Goal: Transaction & Acquisition: Purchase product/service

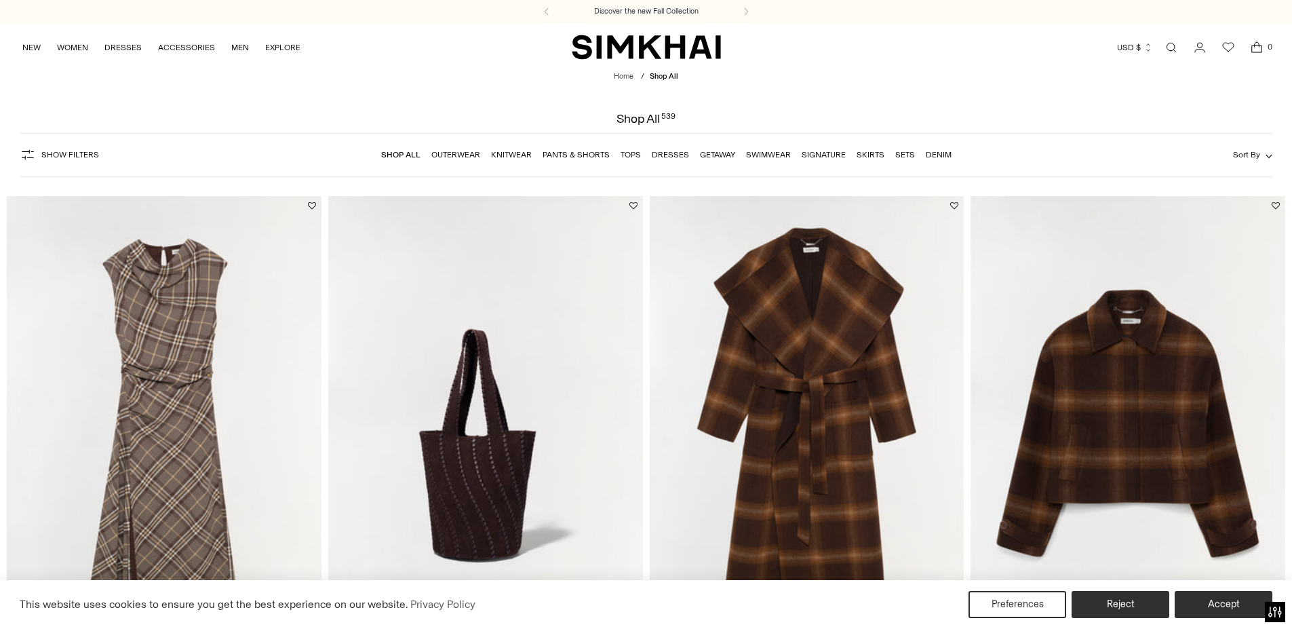
click at [660, 154] on link "Dresses" at bounding box center [670, 154] width 37 height 9
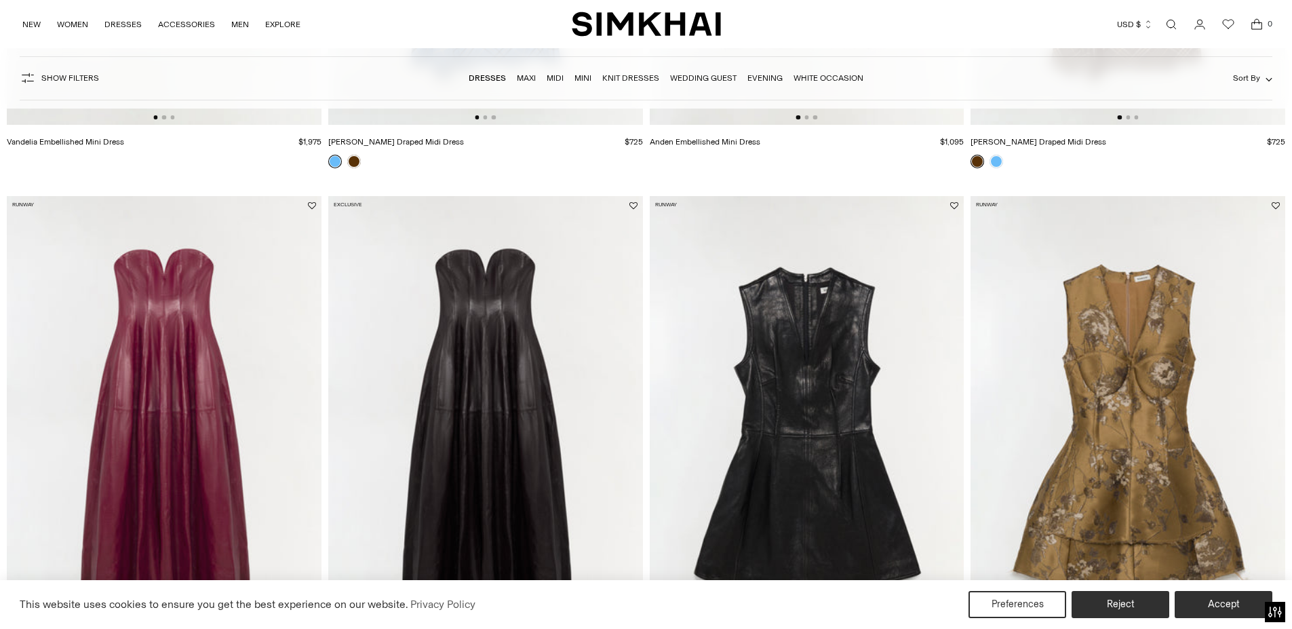
scroll to position [678, 0]
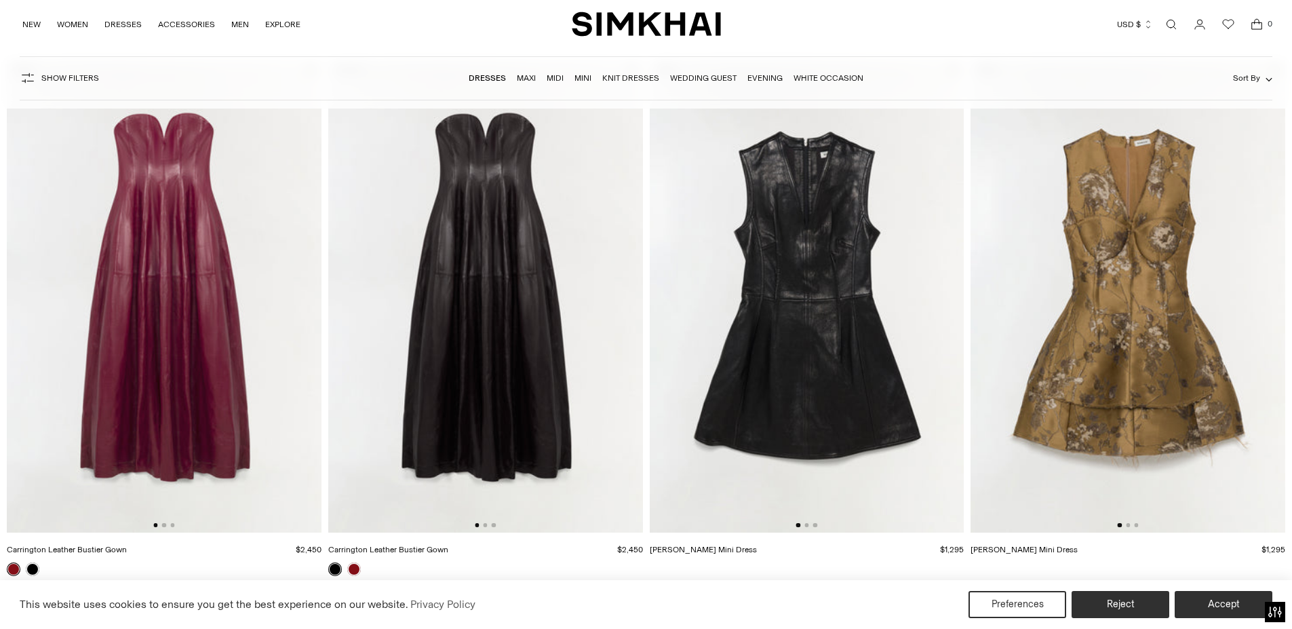
click at [774, 281] on img at bounding box center [807, 296] width 315 height 472
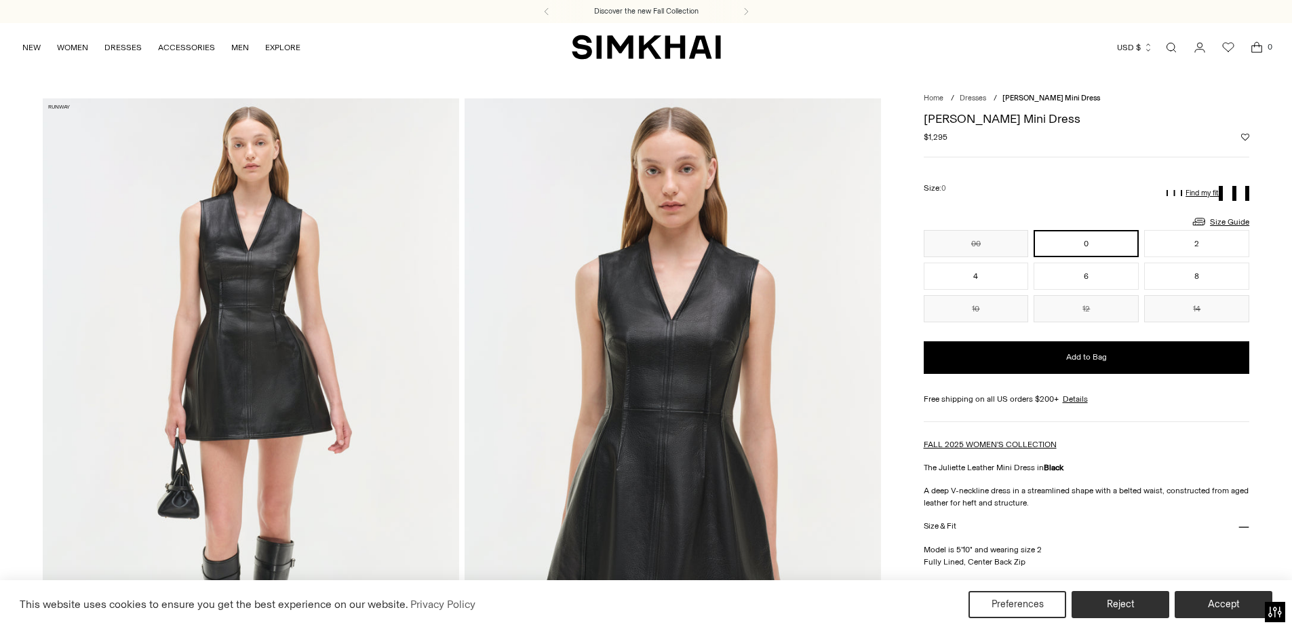
click at [262, 342] on img at bounding box center [251, 410] width 416 height 624
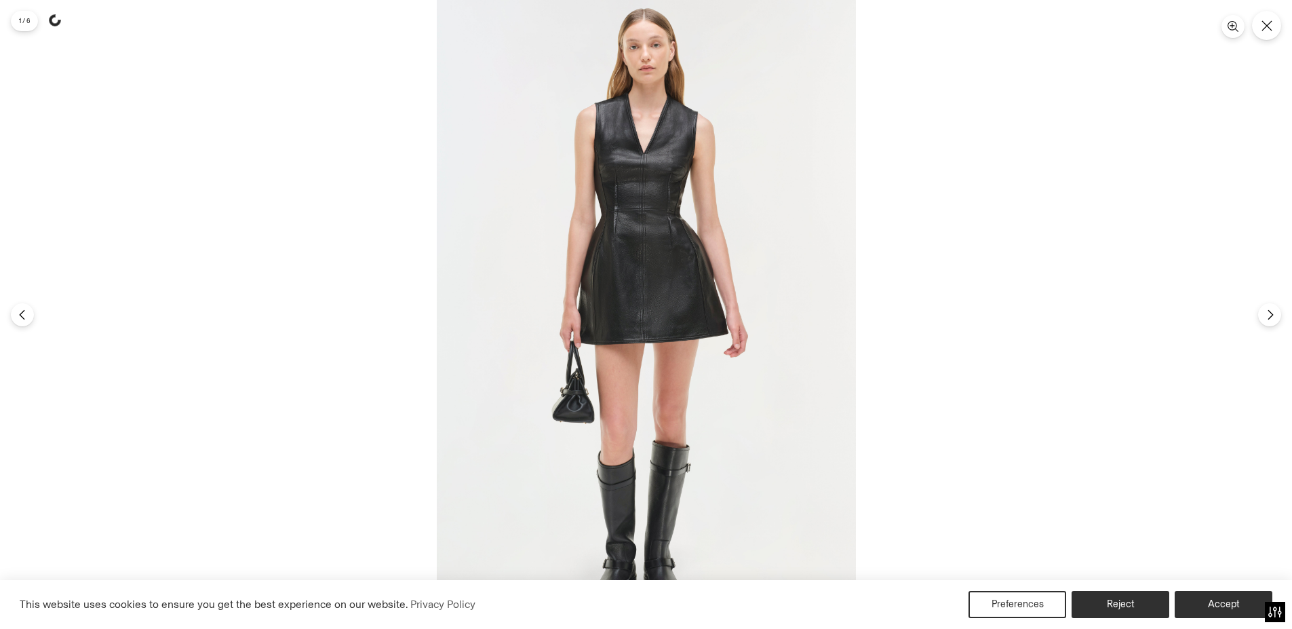
click at [657, 250] on img at bounding box center [646, 314] width 419 height 629
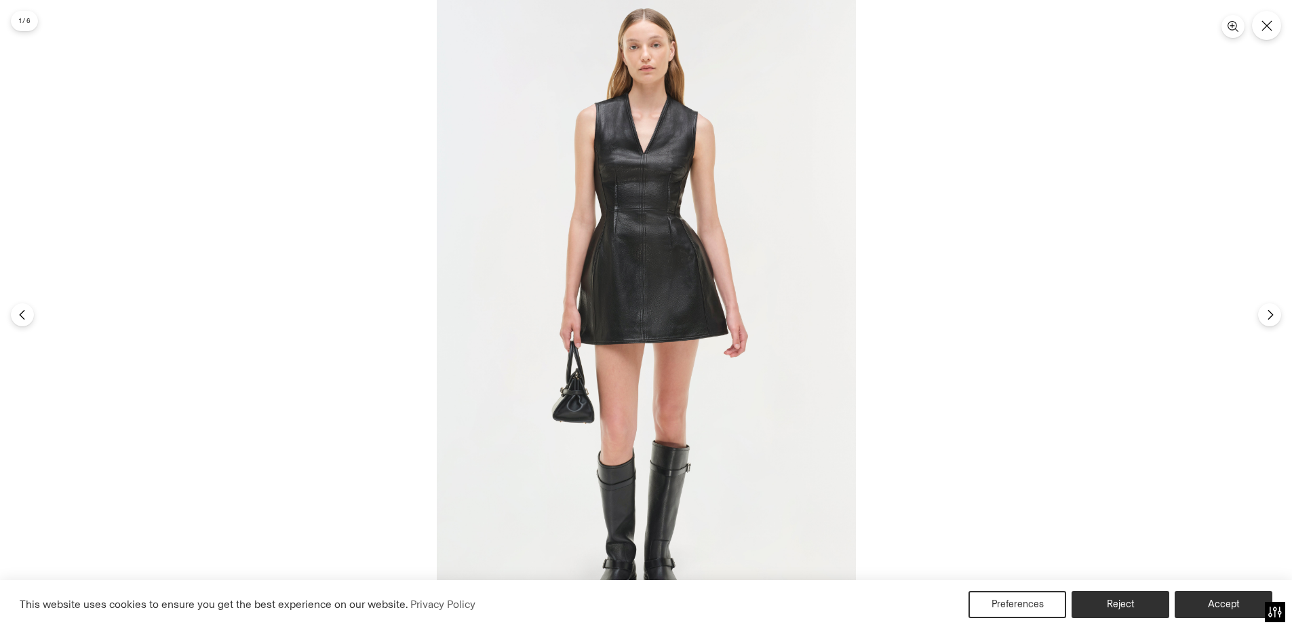
click at [626, 276] on img at bounding box center [646, 314] width 419 height 629
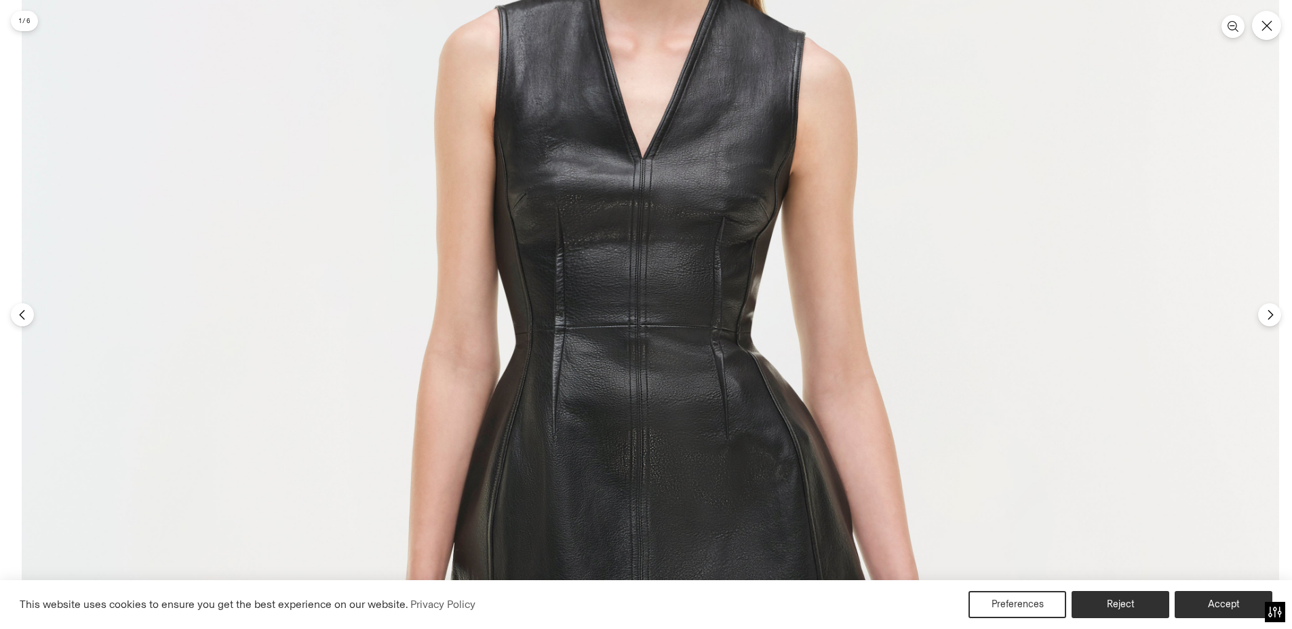
click at [642, 536] on img at bounding box center [650, 641] width 1257 height 1886
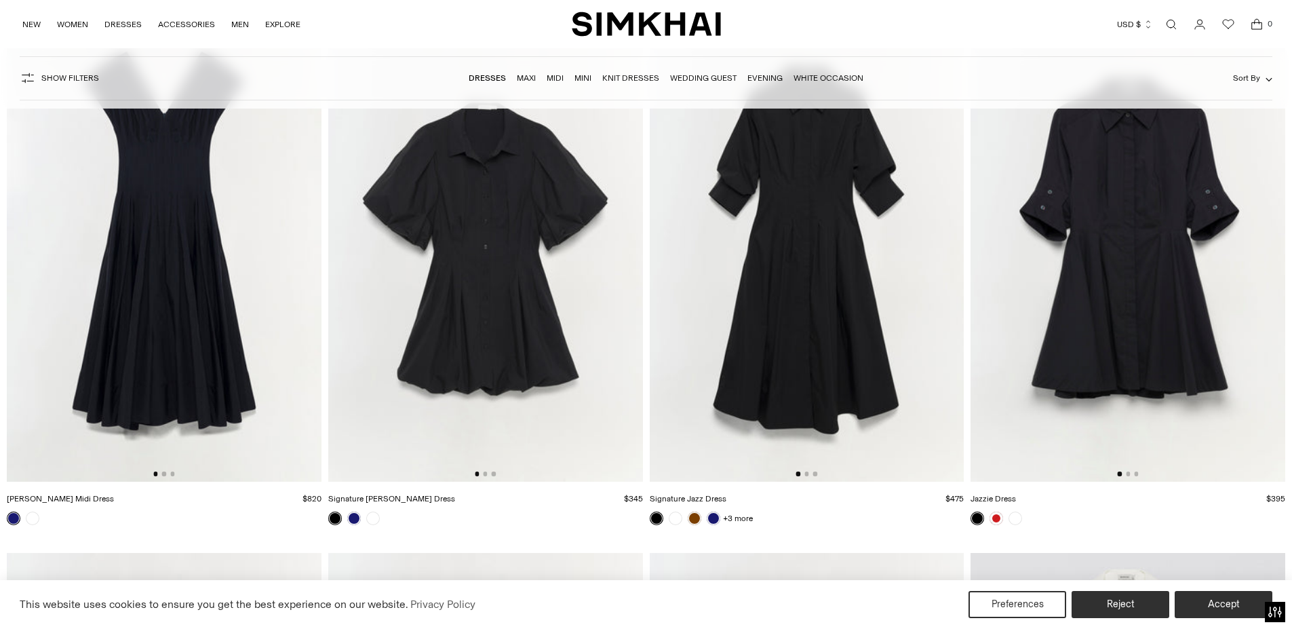
scroll to position [12680, 0]
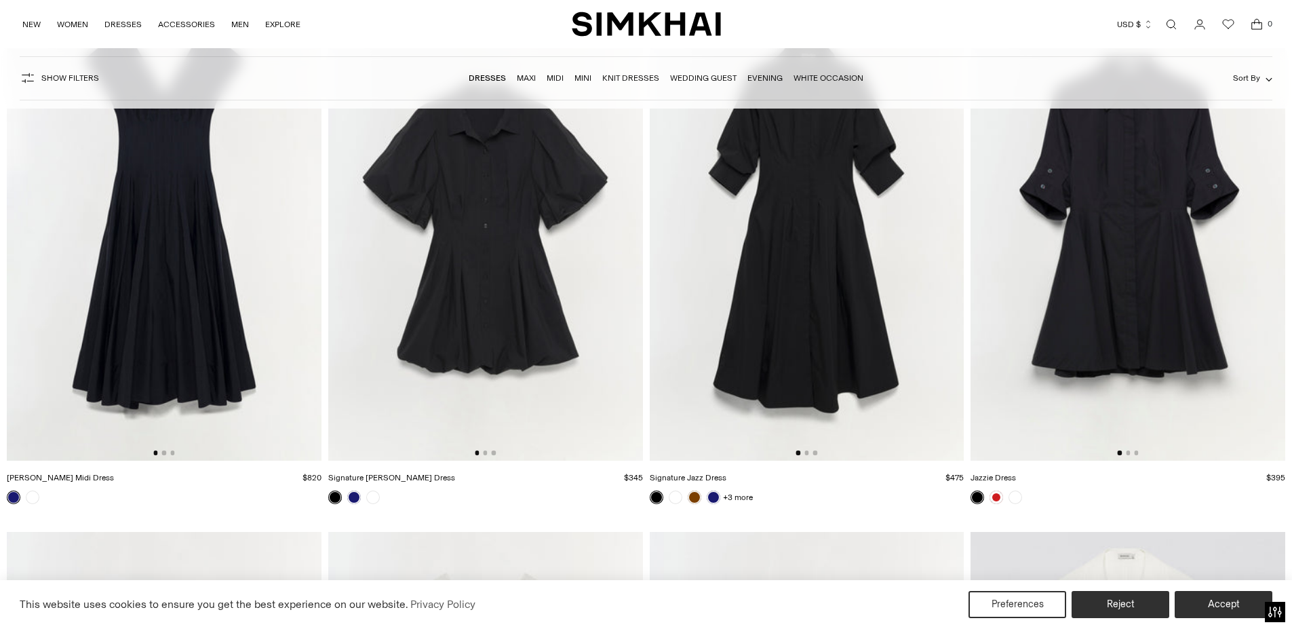
click at [491, 328] on img at bounding box center [485, 224] width 315 height 472
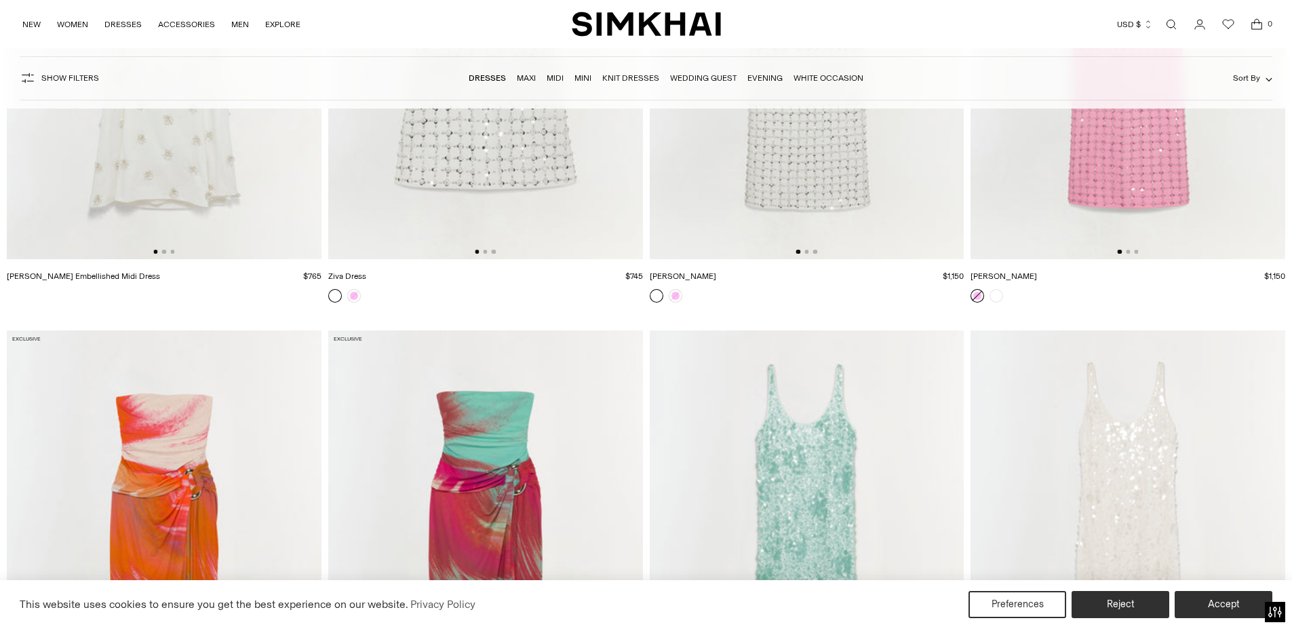
scroll to position [15867, 0]
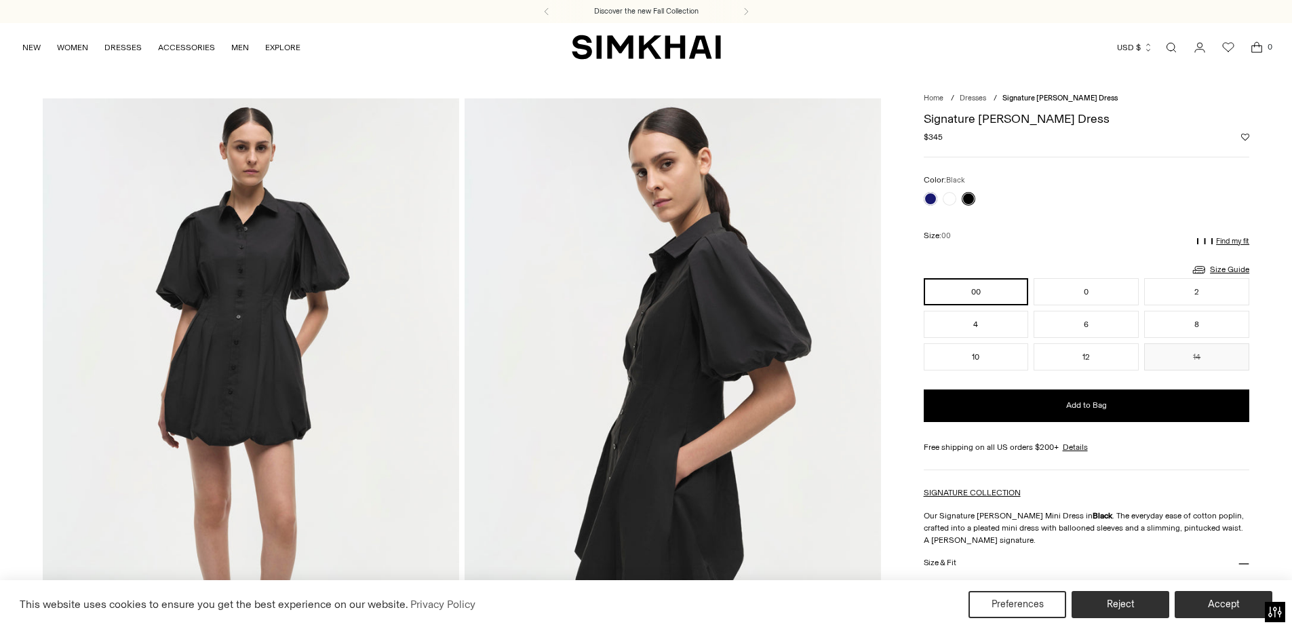
click at [244, 307] on img at bounding box center [251, 410] width 416 height 624
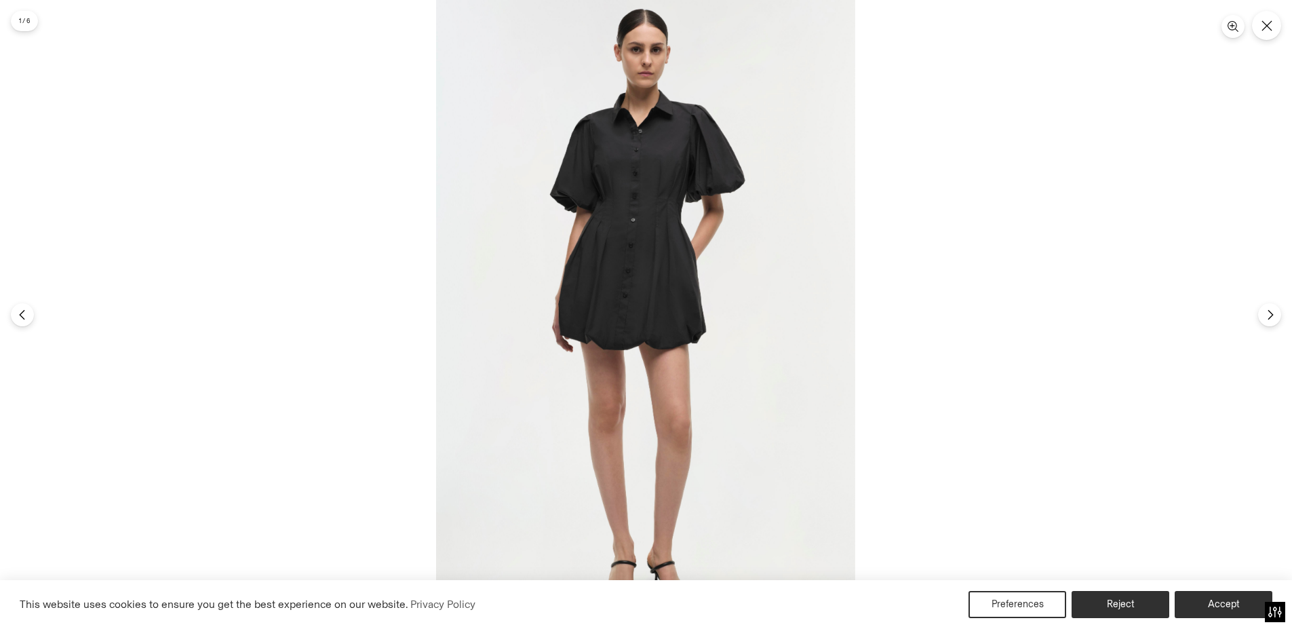
click at [663, 273] on img at bounding box center [645, 314] width 419 height 629
